Goal: Task Accomplishment & Management: Manage account settings

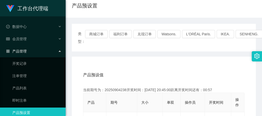
scroll to position [51, 0]
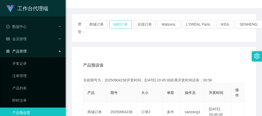
click at [120, 21] on button "福利订单" at bounding box center [120, 24] width 23 height 8
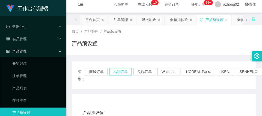
scroll to position [0, 0]
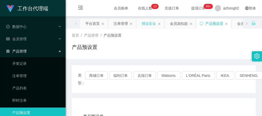
click at [147, 24] on div "赠送彩金" at bounding box center [149, 24] width 14 height 10
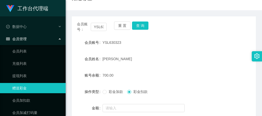
scroll to position [51, 0]
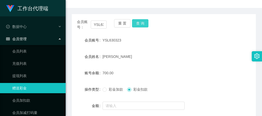
click at [138, 21] on button "查 询" at bounding box center [140, 23] width 16 height 8
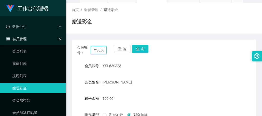
scroll to position [0, 0]
drag, startPoint x: 103, startPoint y: 50, endPoint x: 90, endPoint y: 50, distance: 13.1
click at [91, 50] on input "YSL630323" at bounding box center [99, 50] width 16 height 8
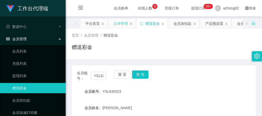
click at [122, 25] on div "注单管理" at bounding box center [121, 24] width 14 height 10
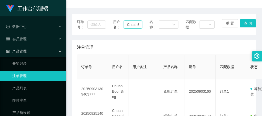
scroll to position [0, 14]
drag, startPoint x: 124, startPoint y: 23, endPoint x: 143, endPoint y: 24, distance: 19.3
click at [143, 24] on div "订单号： 用户名： ChuahBoonSing 名称： 匹配数据： 重 置 查 询" at bounding box center [164, 24] width 174 height 11
paste input "YSL63"
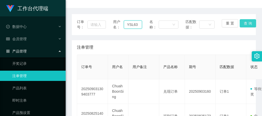
type input "YSL63"
click at [250, 24] on button "查 询" at bounding box center [248, 23] width 16 height 8
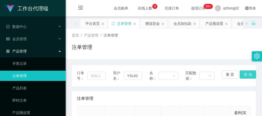
click at [240, 71] on button "查 询" at bounding box center [248, 75] width 16 height 8
